Goal: Navigation & Orientation: Find specific page/section

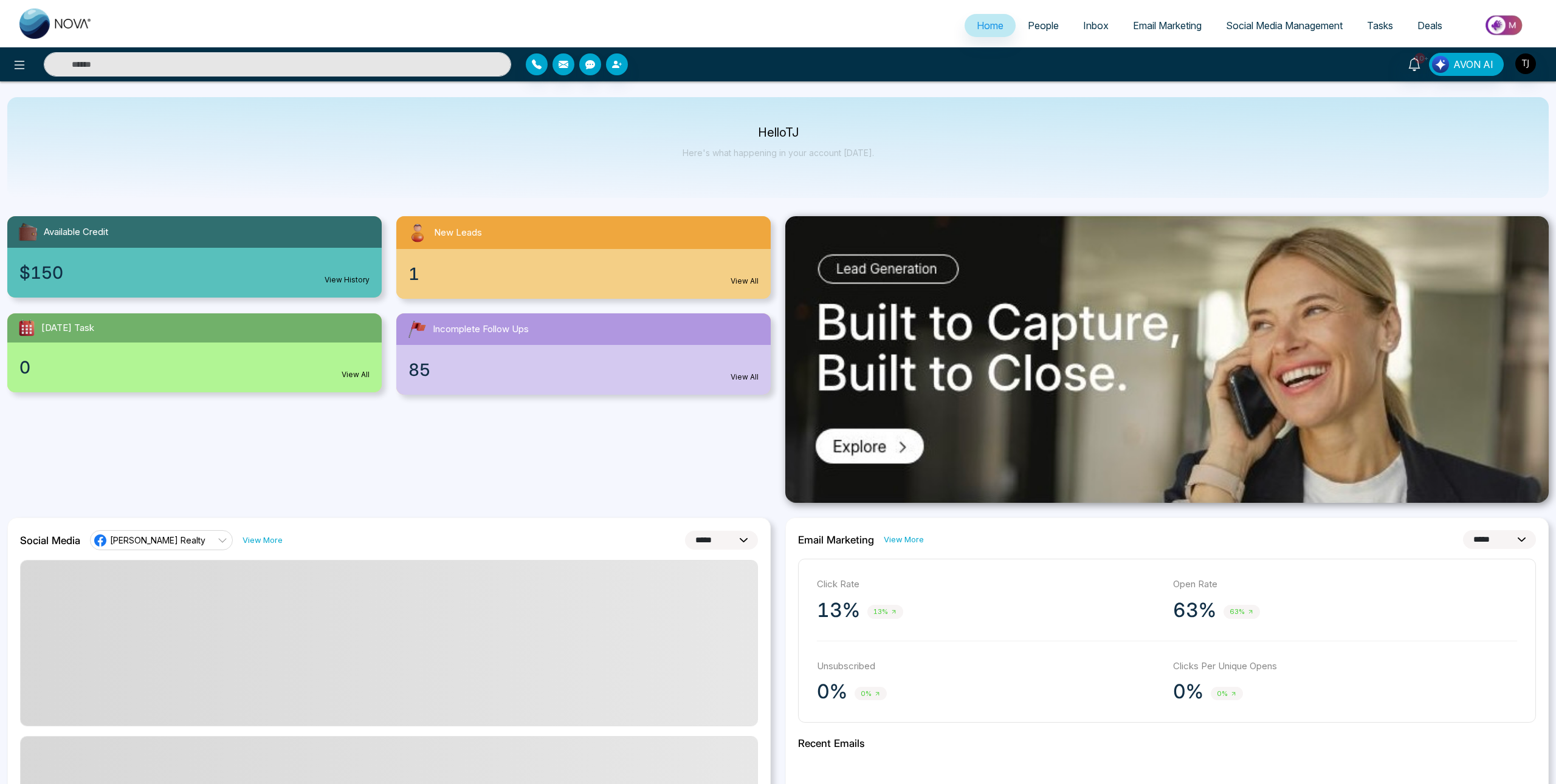
select select "*"
click at [12, 60] on icon at bounding box center [20, 65] width 15 height 15
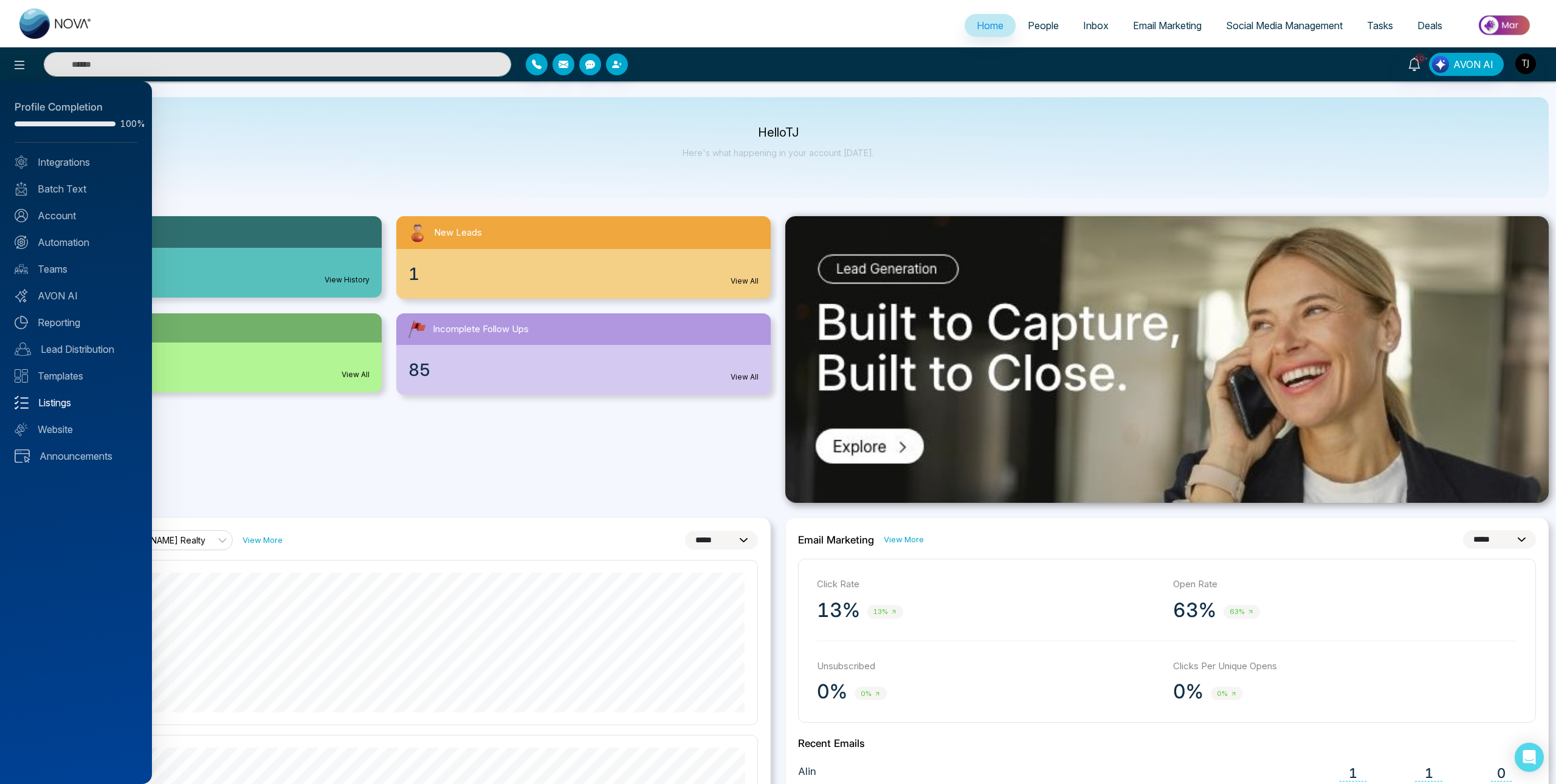
click at [54, 398] on link "Listings" at bounding box center [76, 403] width 123 height 15
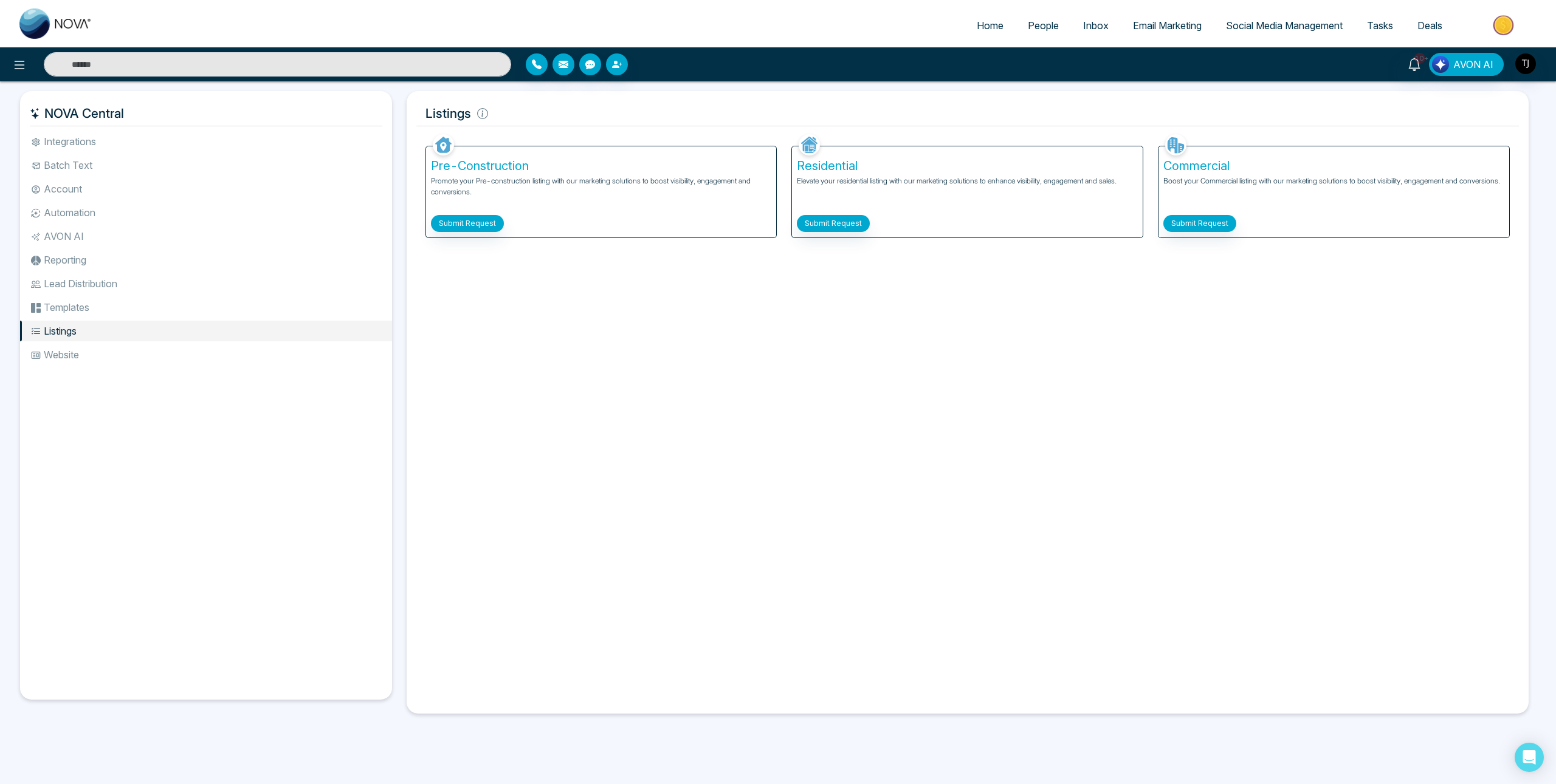
click at [64, 353] on li "Website" at bounding box center [206, 355] width 372 height 21
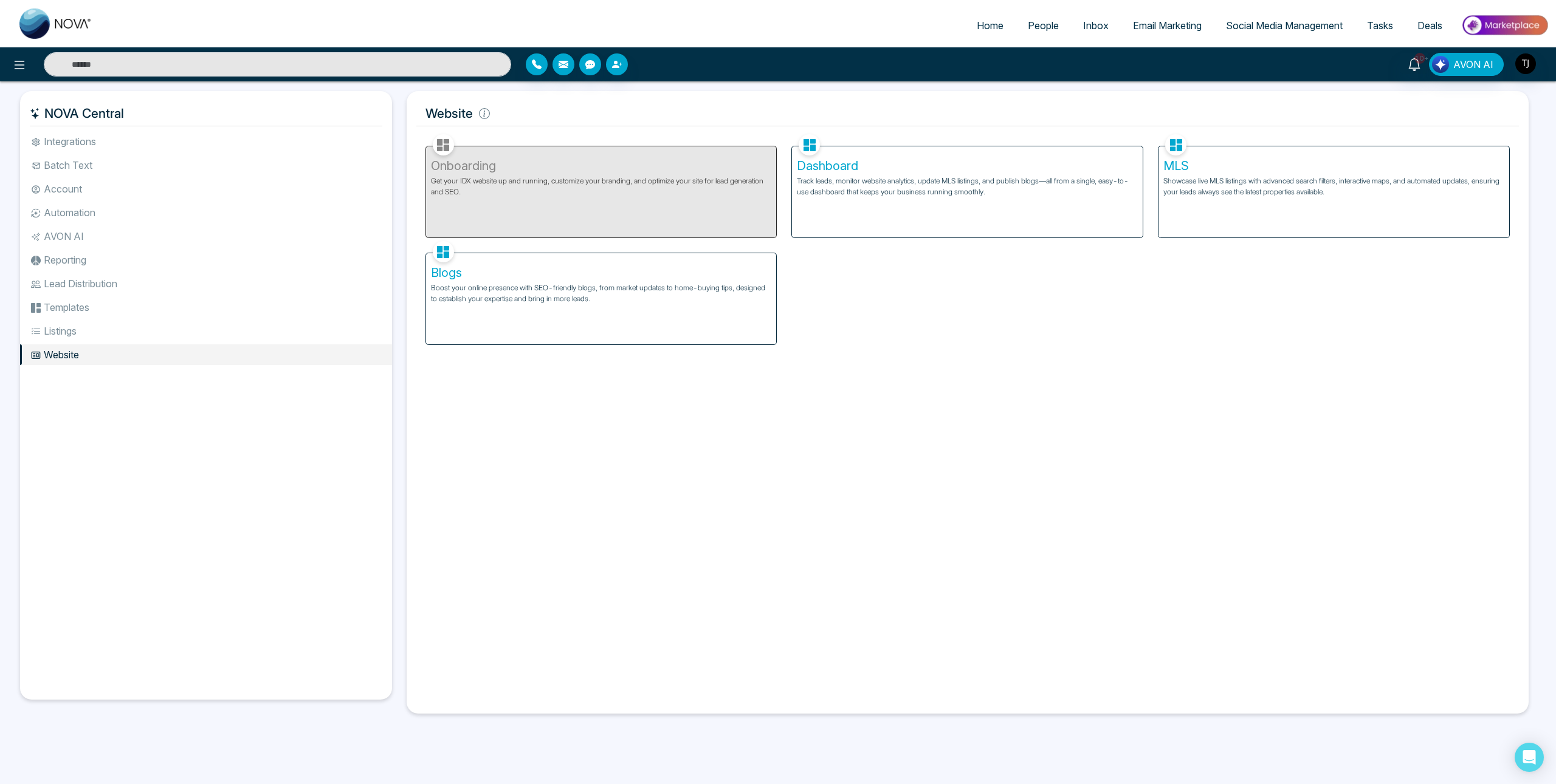
click at [60, 333] on li "Listings" at bounding box center [206, 331] width 372 height 21
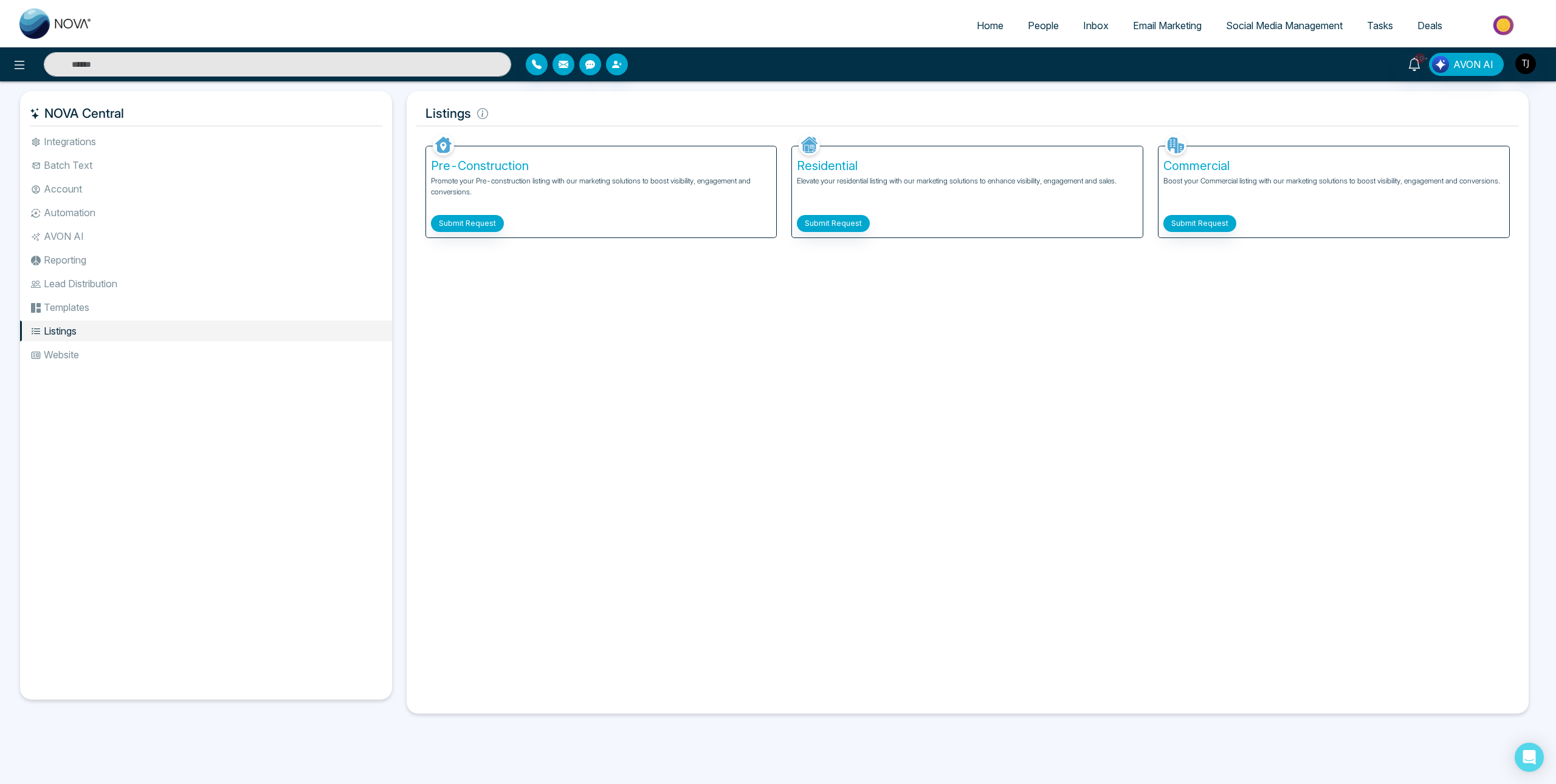
click at [62, 310] on li "Templates" at bounding box center [206, 308] width 372 height 21
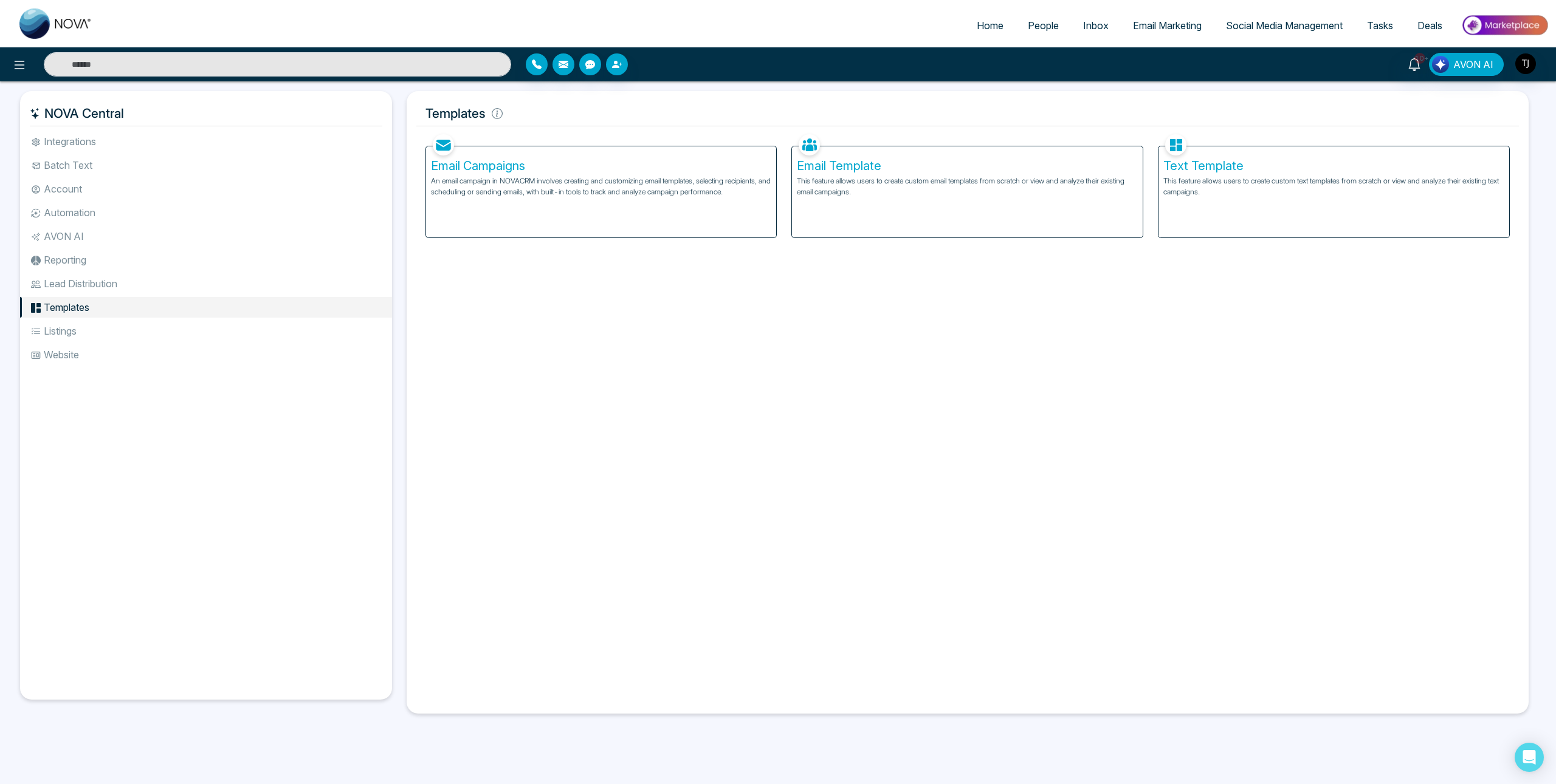
click at [63, 283] on li "Lead Distribution" at bounding box center [206, 284] width 372 height 21
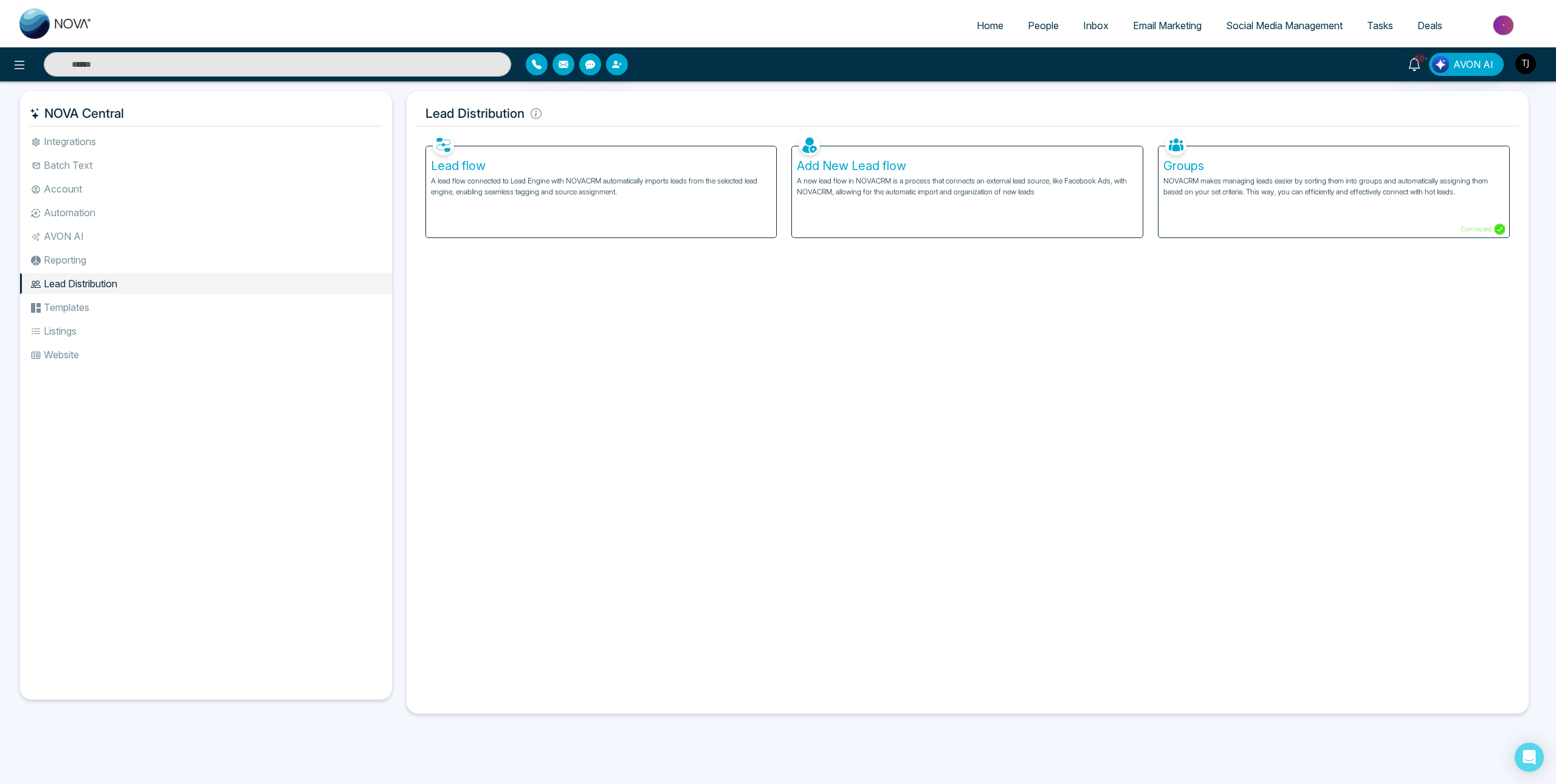
click at [64, 260] on li "Reporting" at bounding box center [206, 260] width 372 height 21
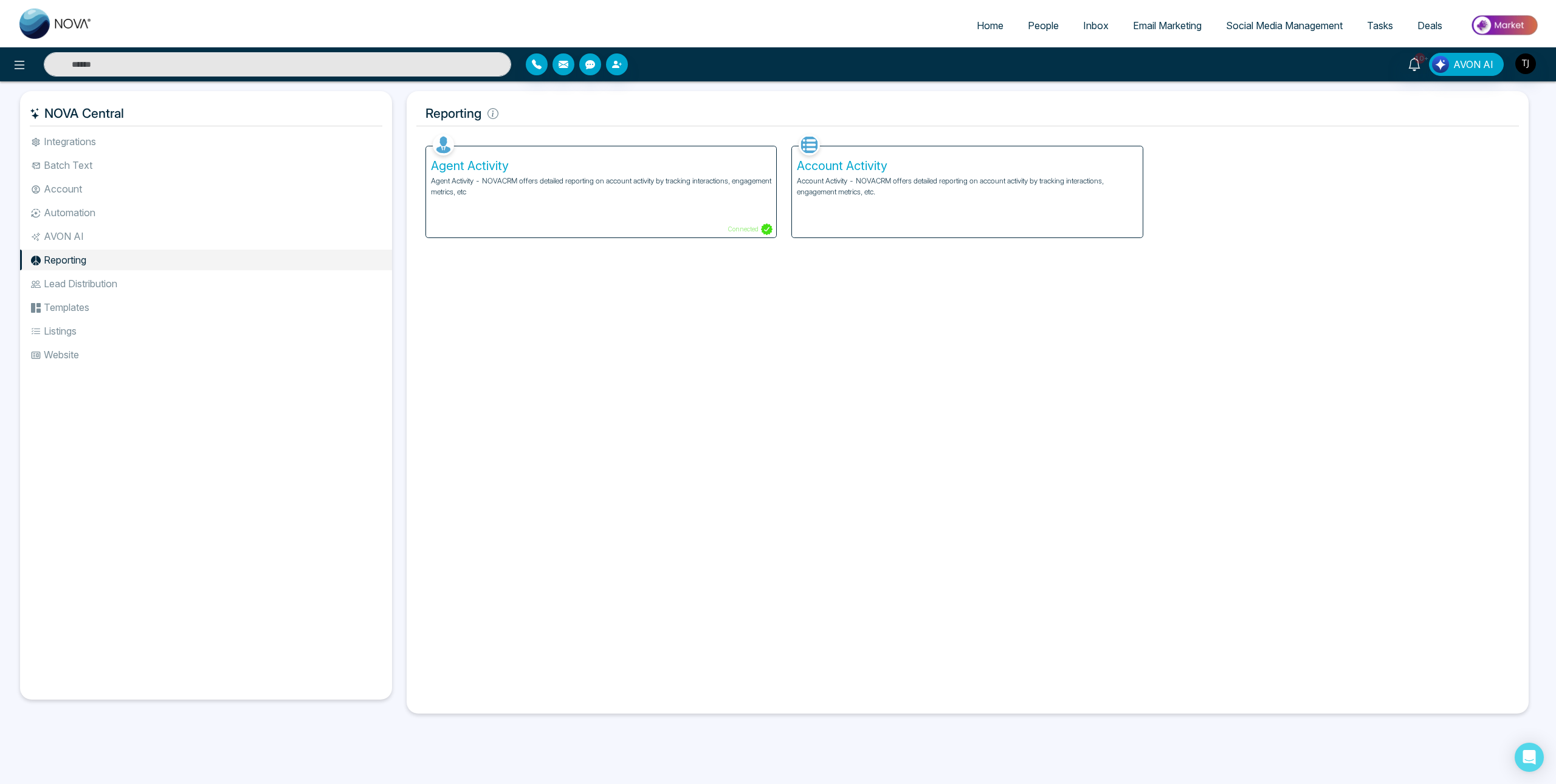
click at [65, 239] on li "AVON AI" at bounding box center [206, 236] width 372 height 21
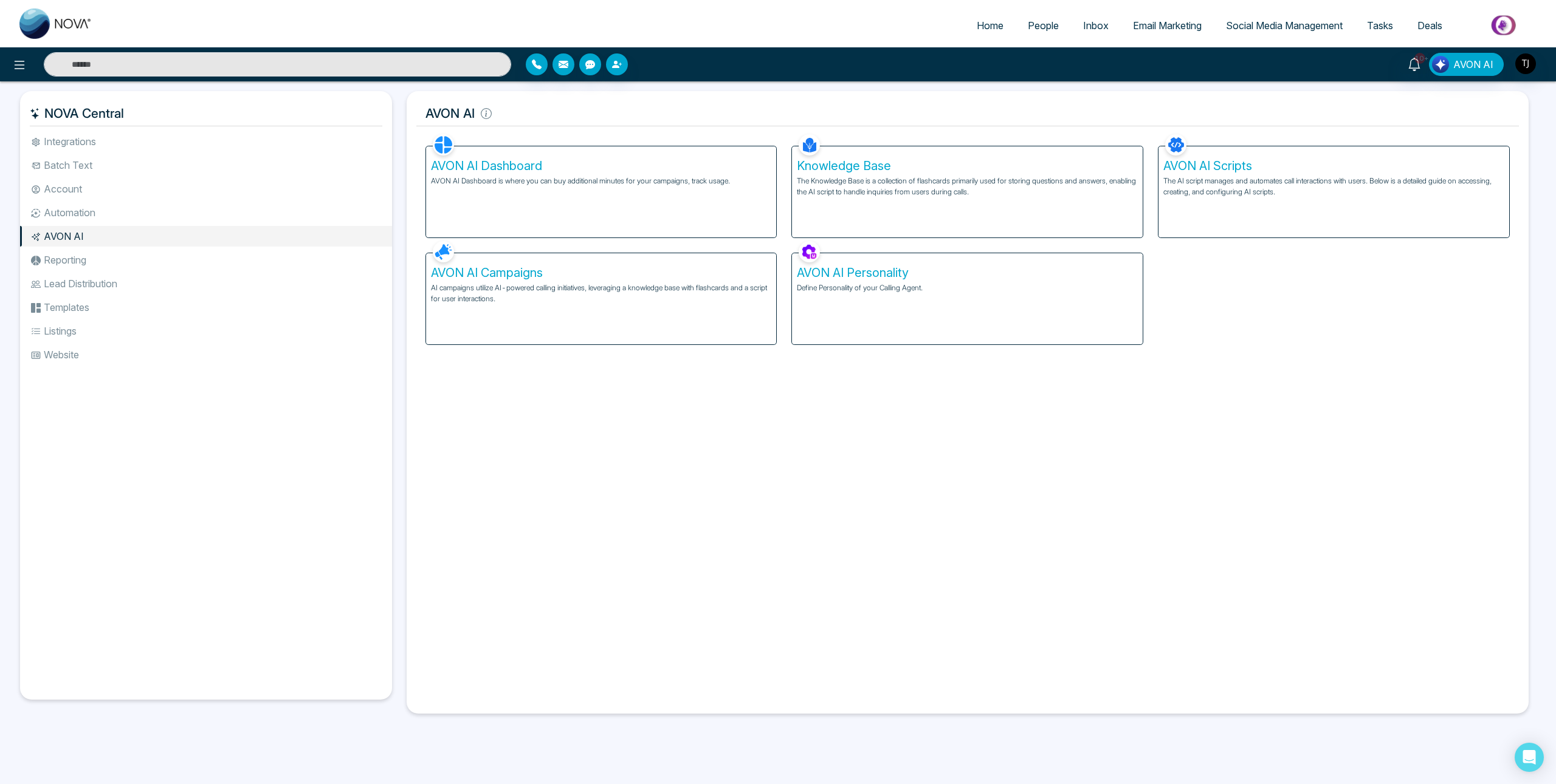
click at [65, 221] on li "Automation" at bounding box center [206, 213] width 372 height 21
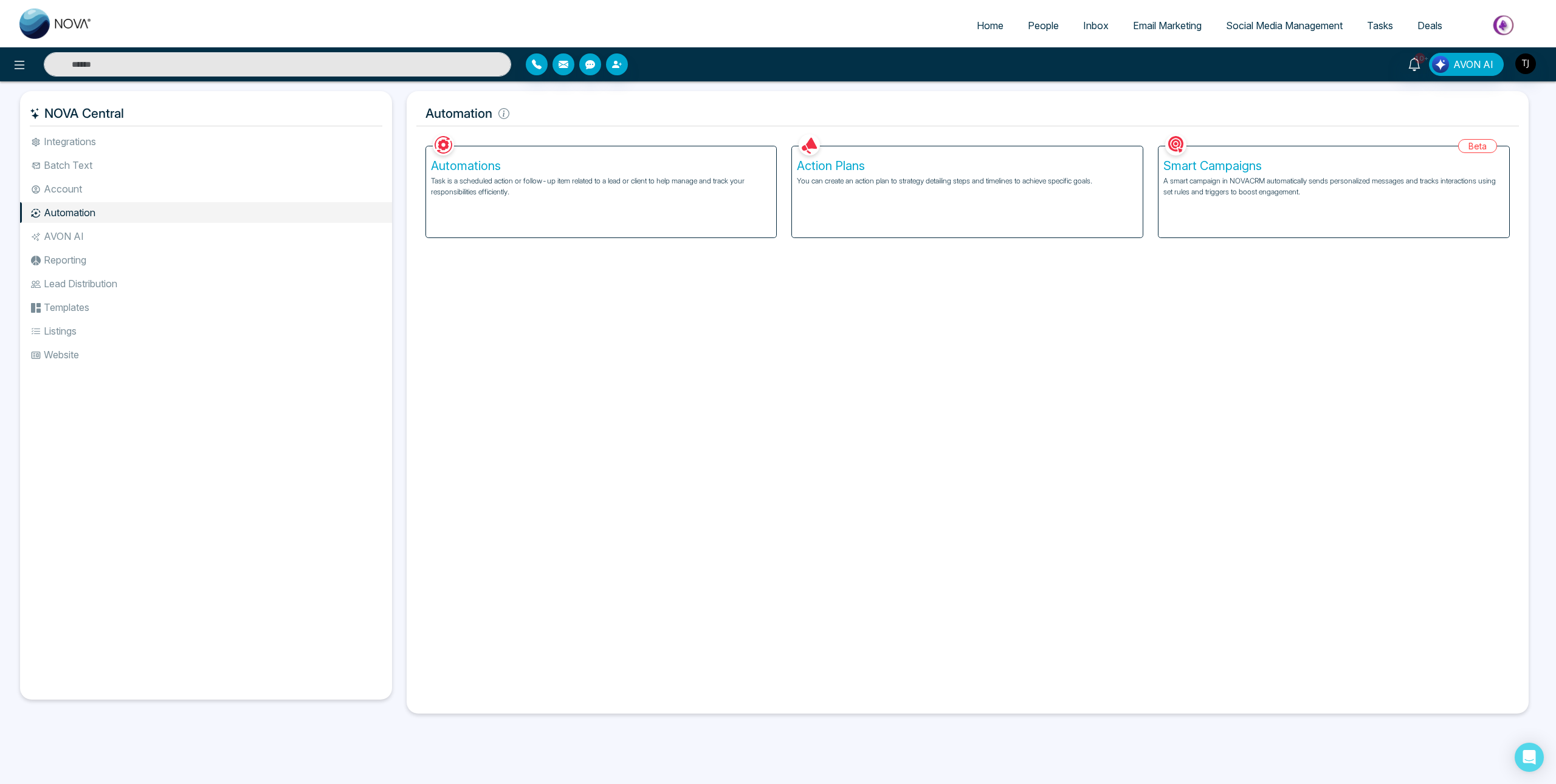
click at [68, 182] on li "Account" at bounding box center [206, 189] width 372 height 21
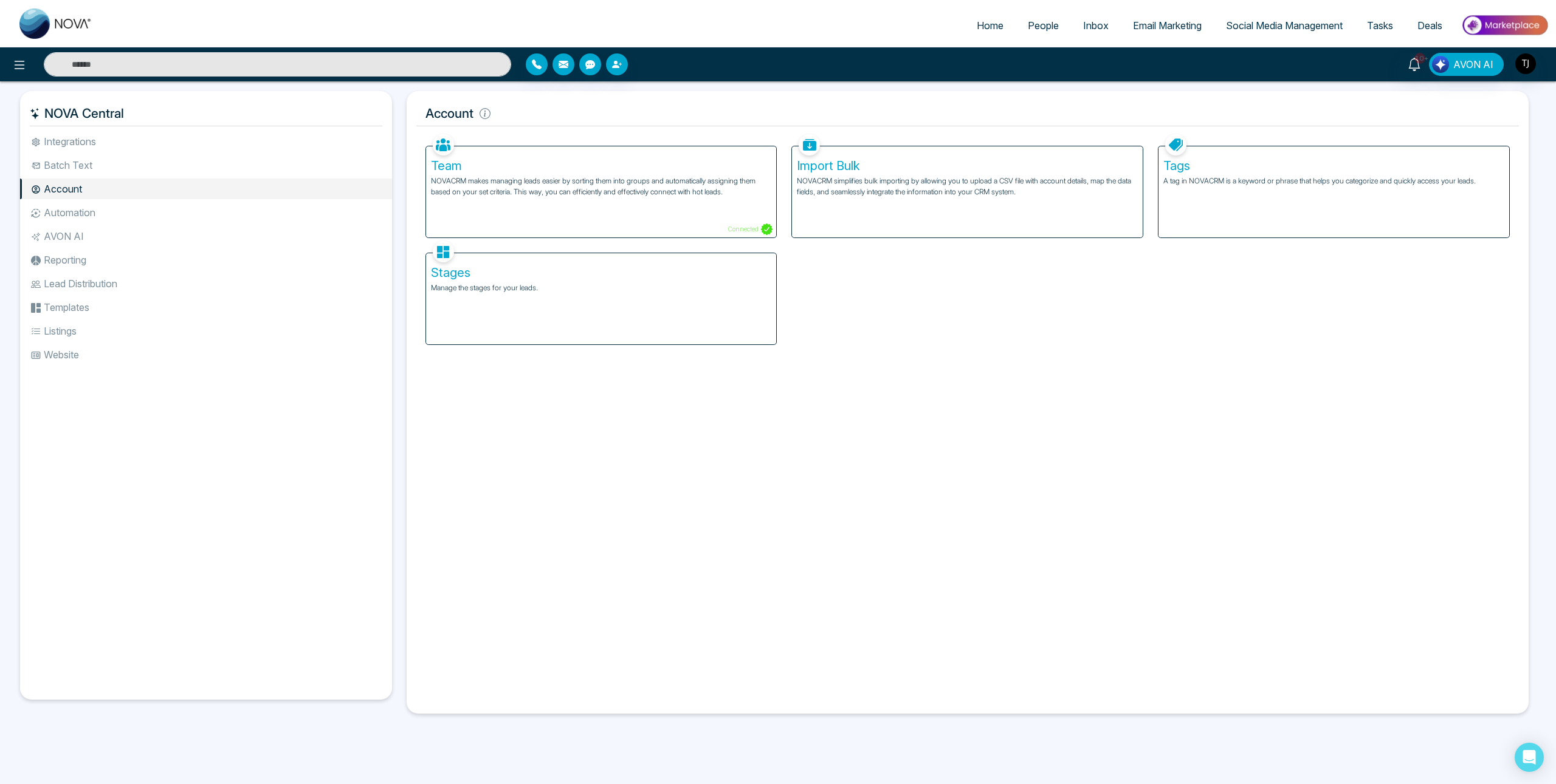
click at [66, 160] on li "Batch Text" at bounding box center [206, 165] width 372 height 21
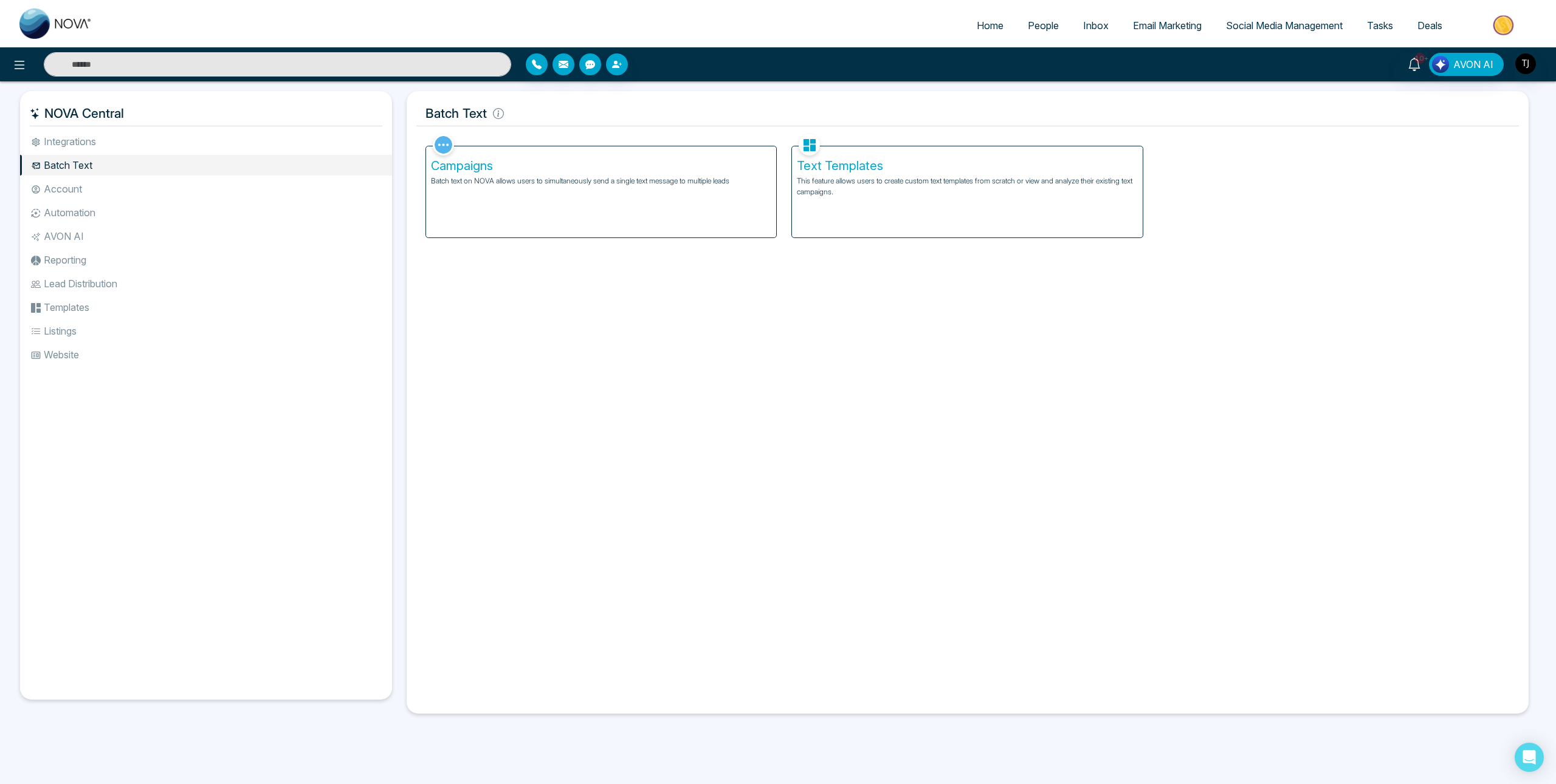
click at [68, 139] on li "Integrations" at bounding box center [206, 141] width 372 height 21
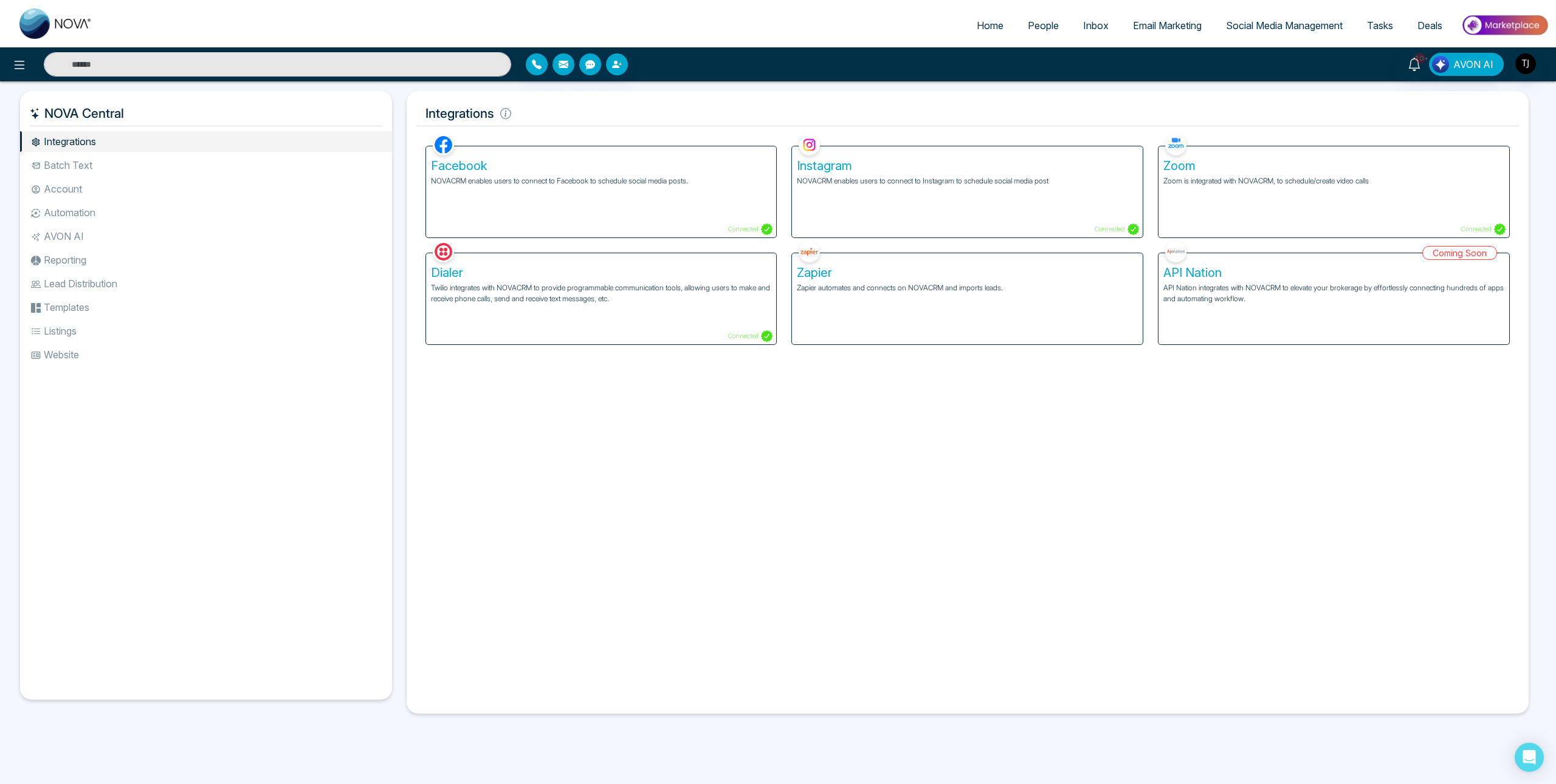
click at [1506, 26] on img at bounding box center [1504, 25] width 88 height 27
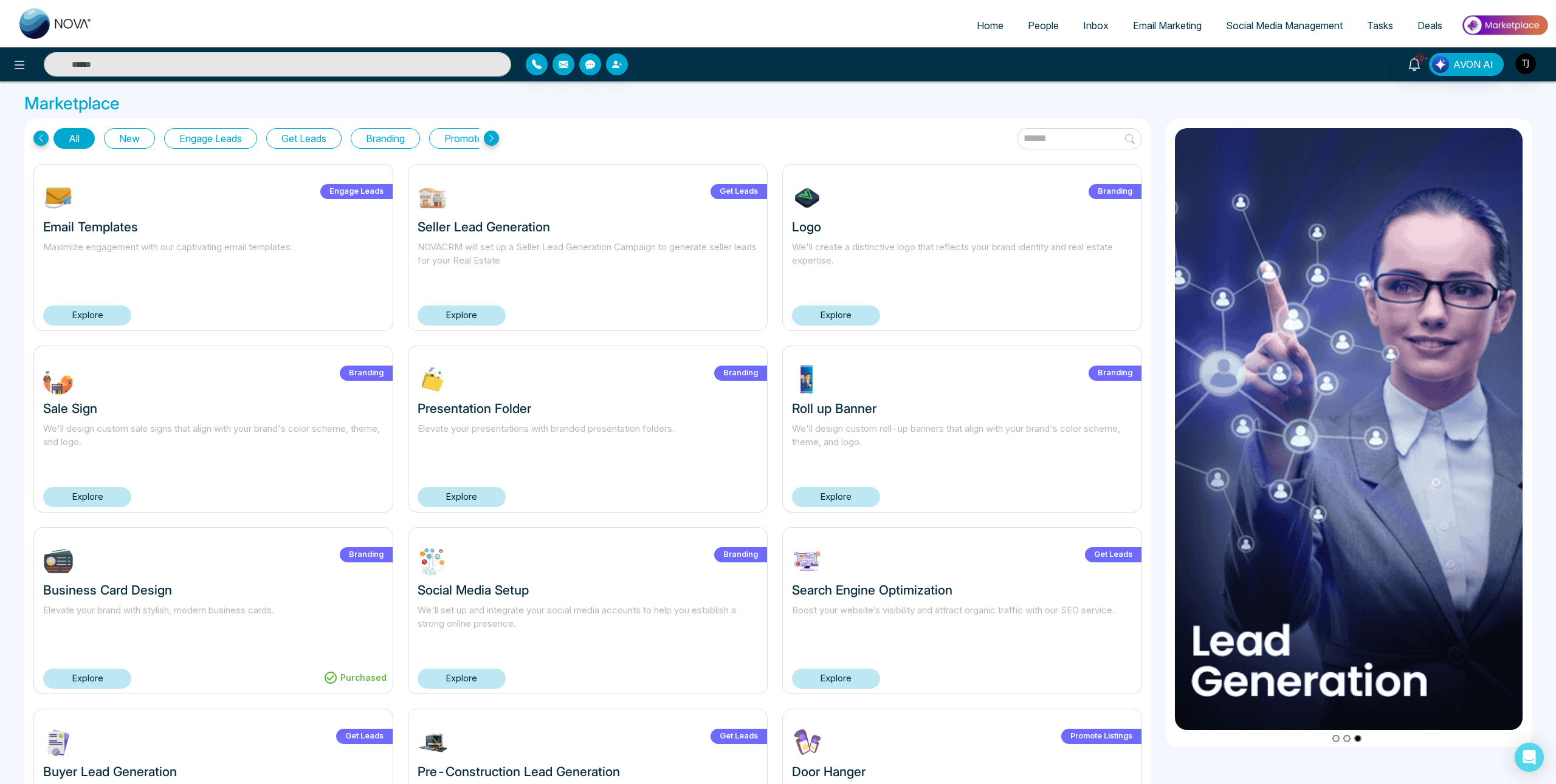
click at [306, 145] on button "Get Leads" at bounding box center [304, 138] width 76 height 21
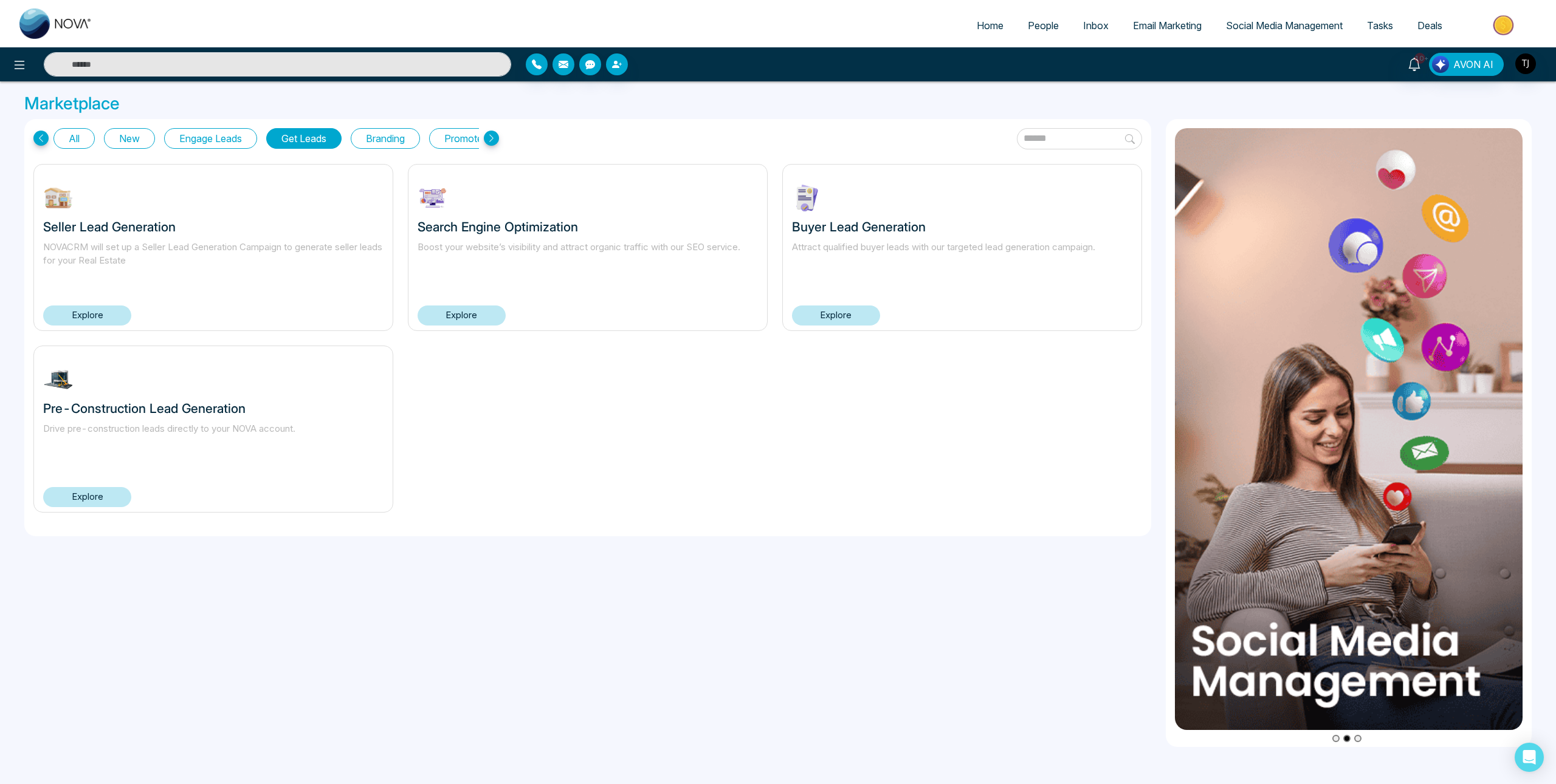
click at [491, 136] on icon at bounding box center [491, 138] width 15 height 15
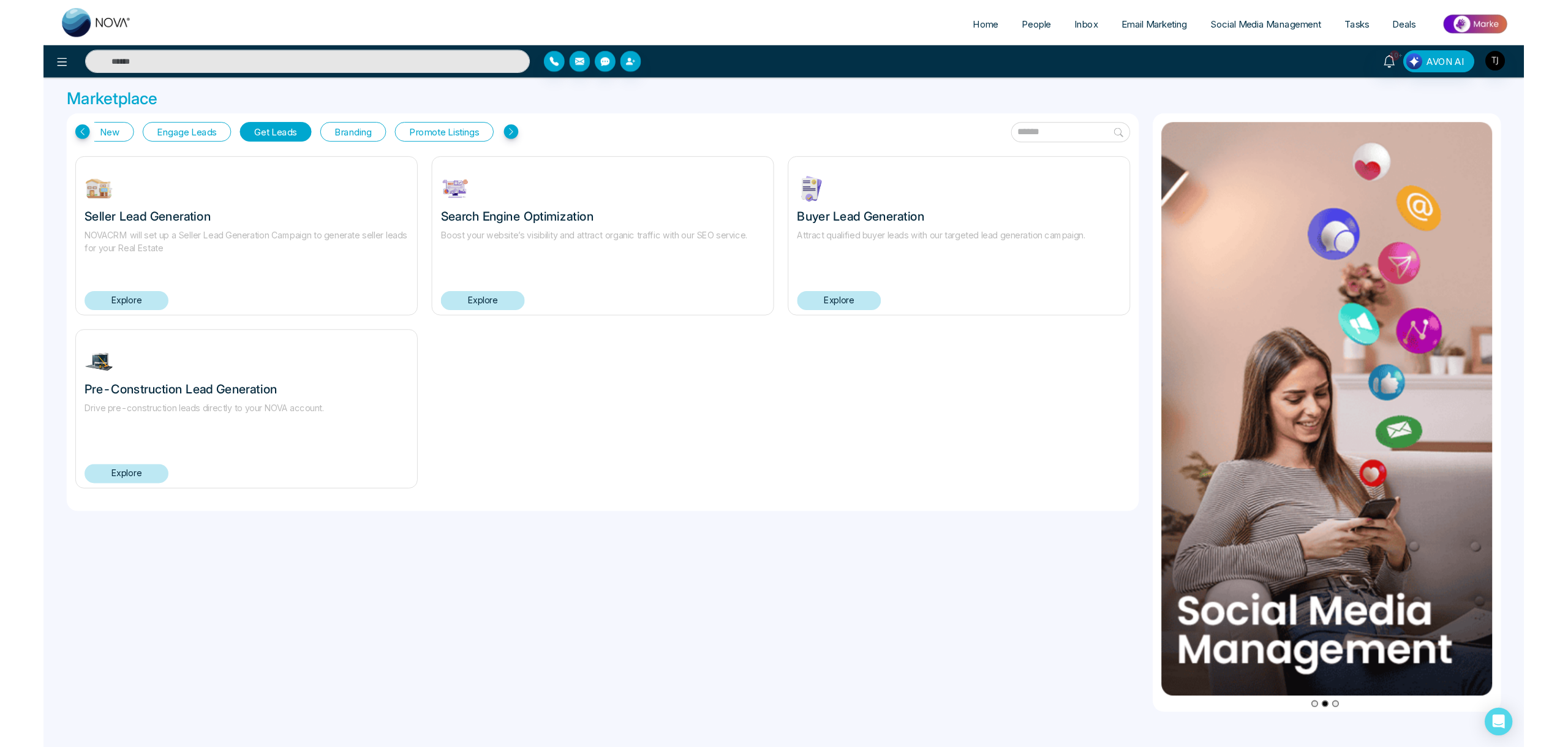
scroll to position [0, 66]
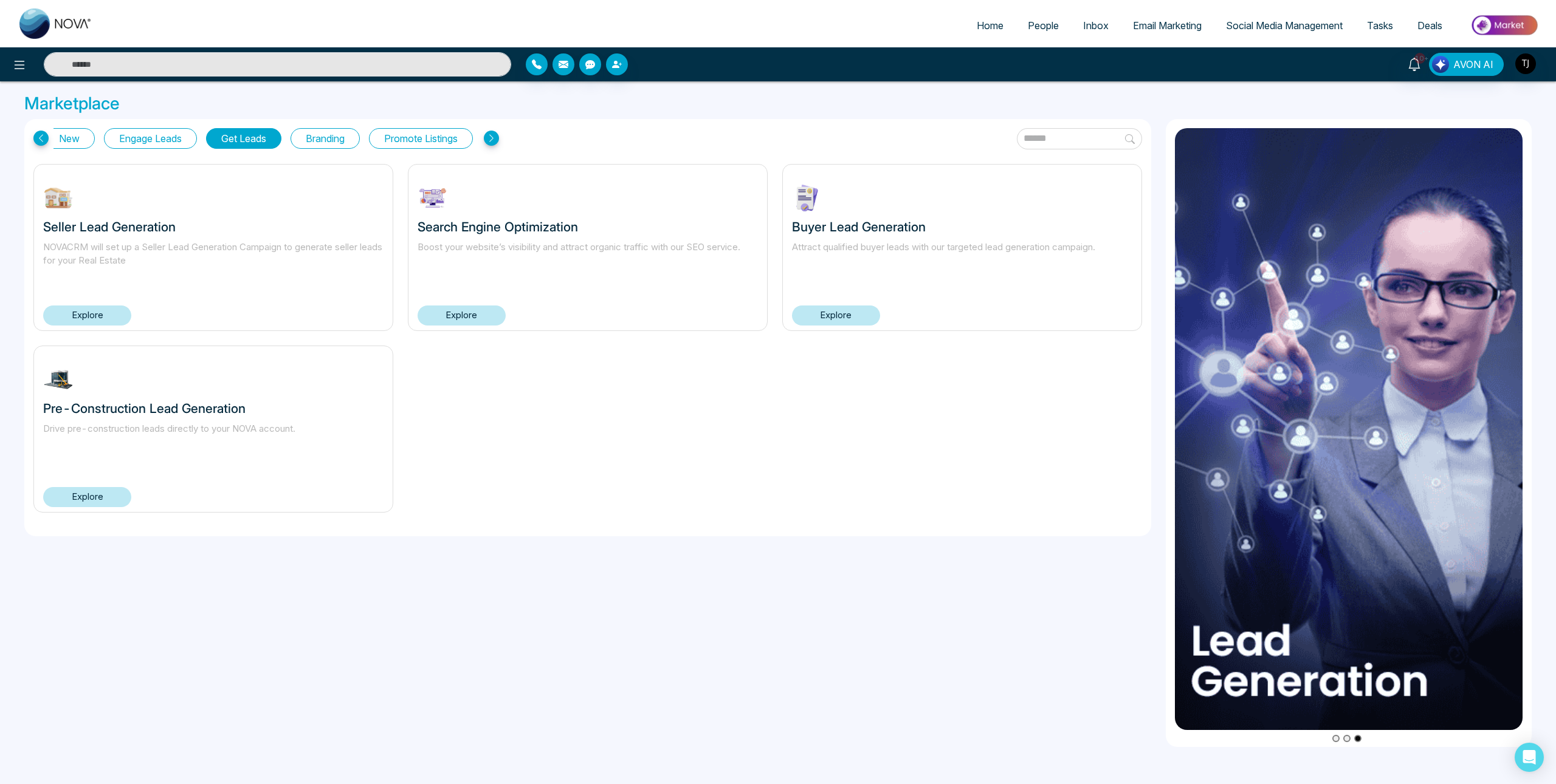
click at [328, 131] on button "Branding" at bounding box center [325, 138] width 69 height 21
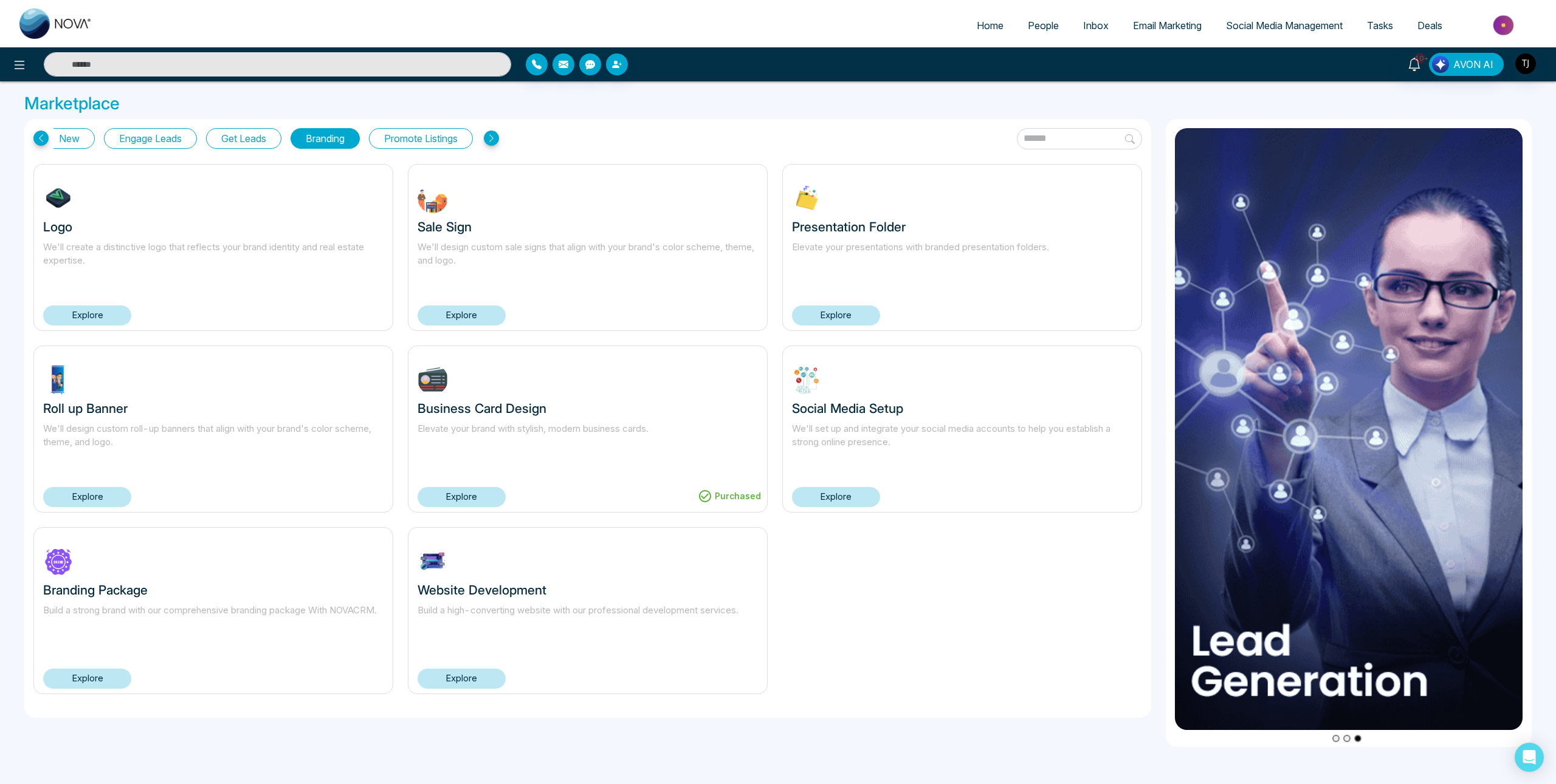
click at [252, 141] on button "Get Leads" at bounding box center [244, 138] width 76 height 21
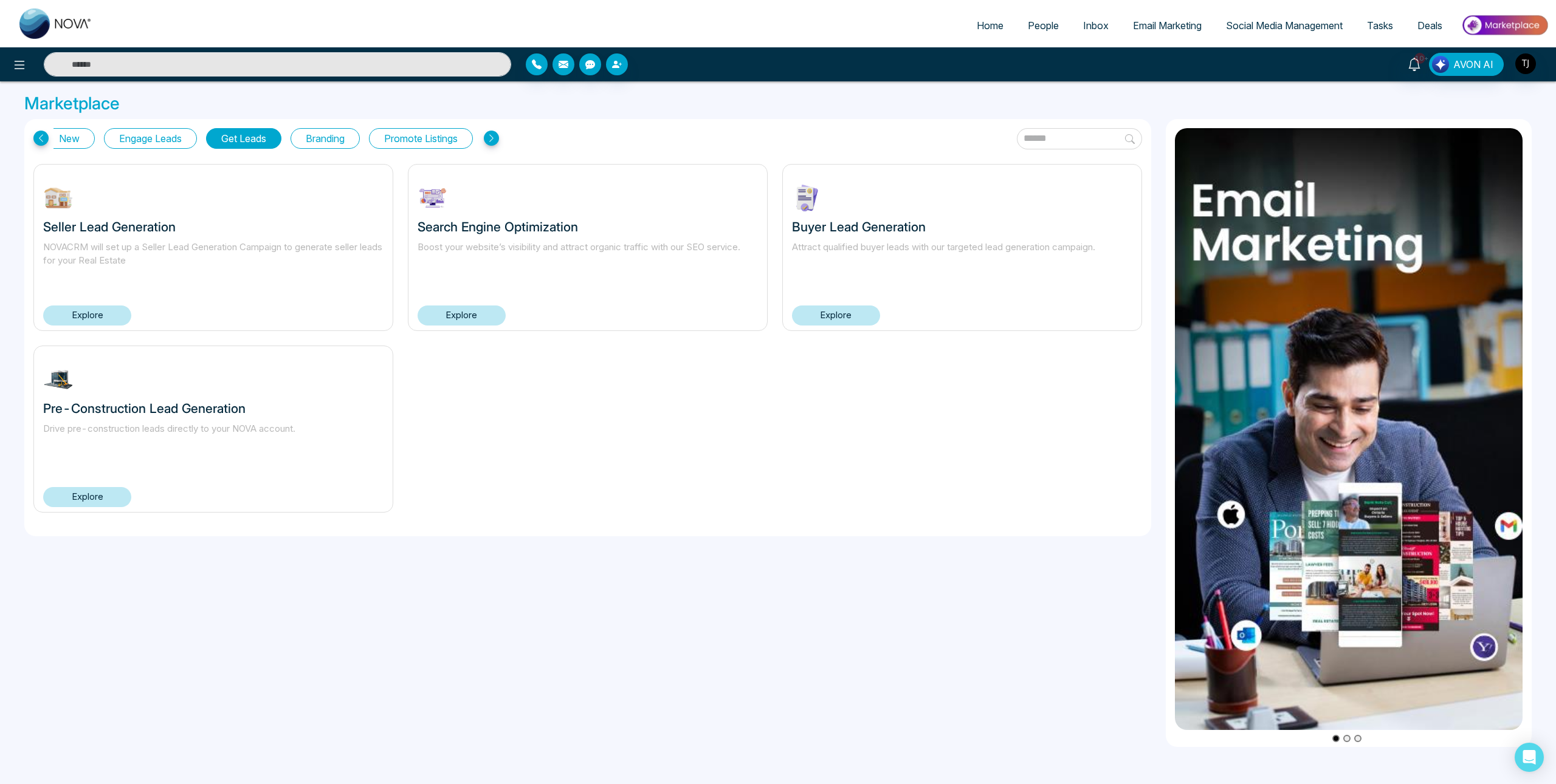
click at [321, 130] on button "Branding" at bounding box center [325, 138] width 69 height 21
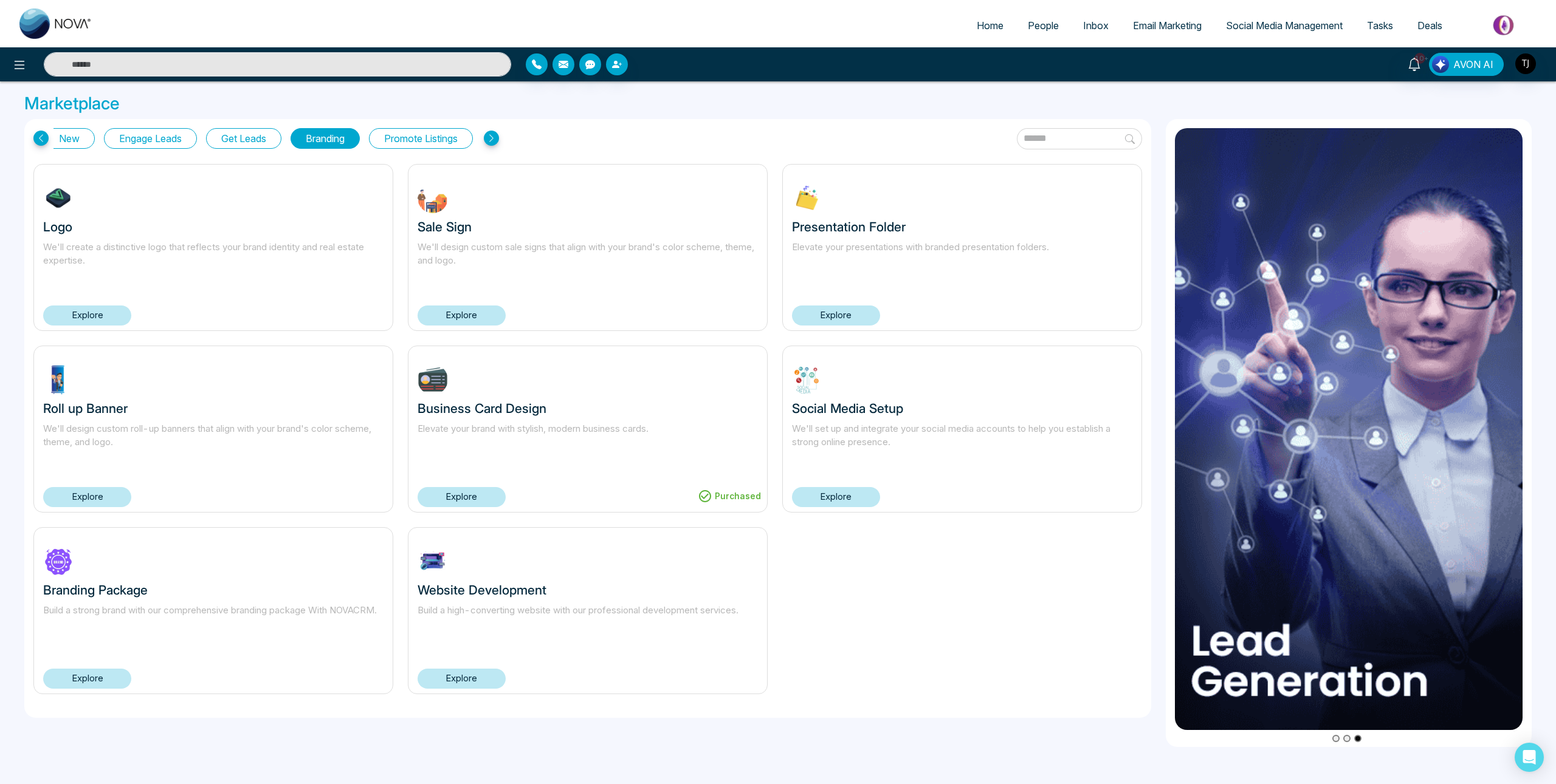
click at [255, 146] on button "Get Leads" at bounding box center [244, 138] width 76 height 21
